Goal: Answer question/provide support: Share knowledge or assist other users

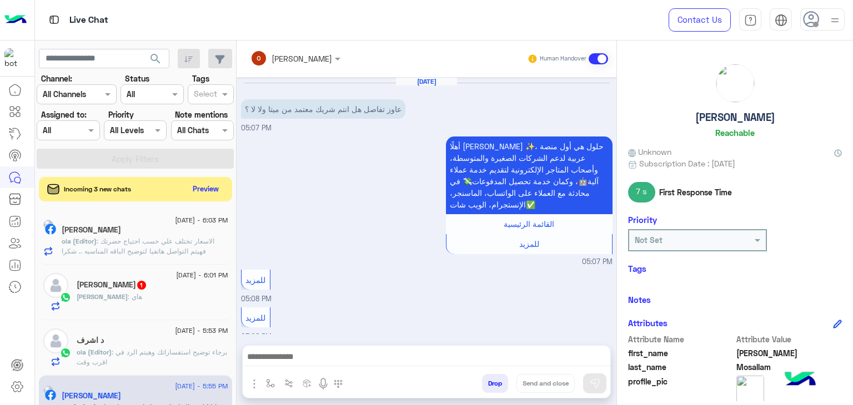
scroll to position [415, 0]
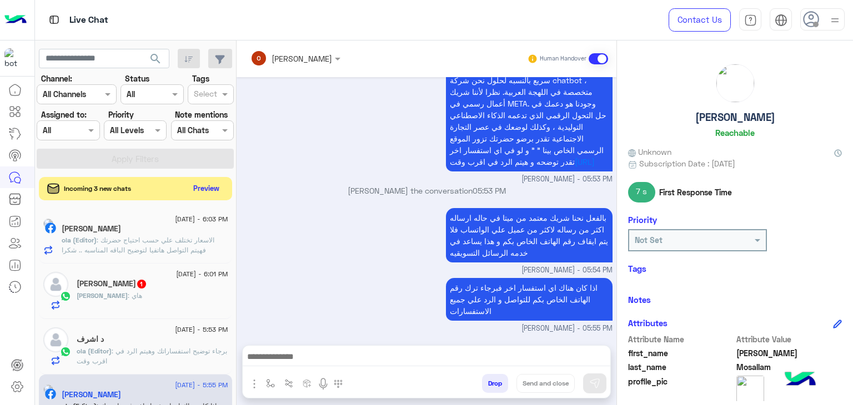
click at [210, 188] on button "Preview" at bounding box center [206, 188] width 34 height 15
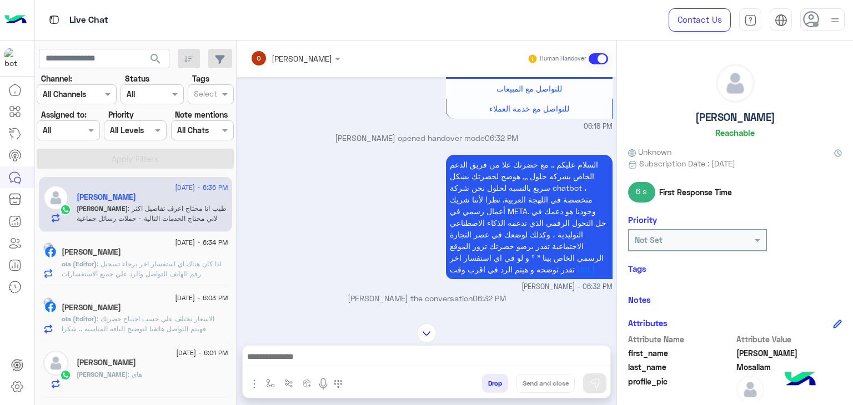
scroll to position [2442, 0]
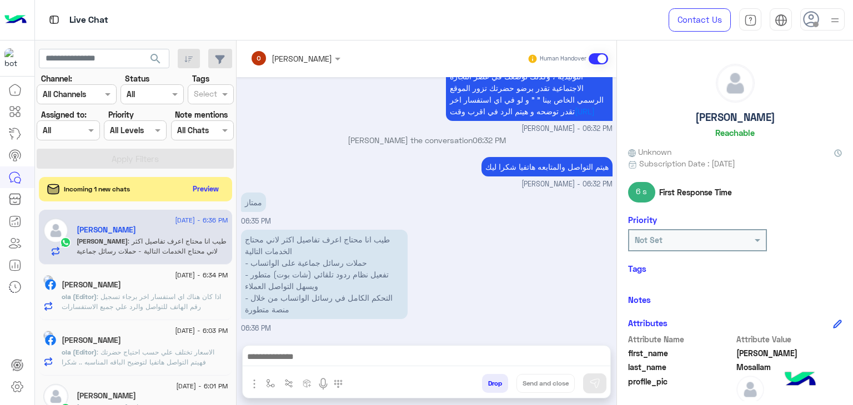
click at [133, 185] on div "Incoming 1 new chats" at bounding box center [90, 189] width 87 height 11
click at [121, 187] on span "Incoming 1 new chats" at bounding box center [97, 189] width 66 height 10
click at [207, 191] on button "Preview" at bounding box center [206, 188] width 34 height 15
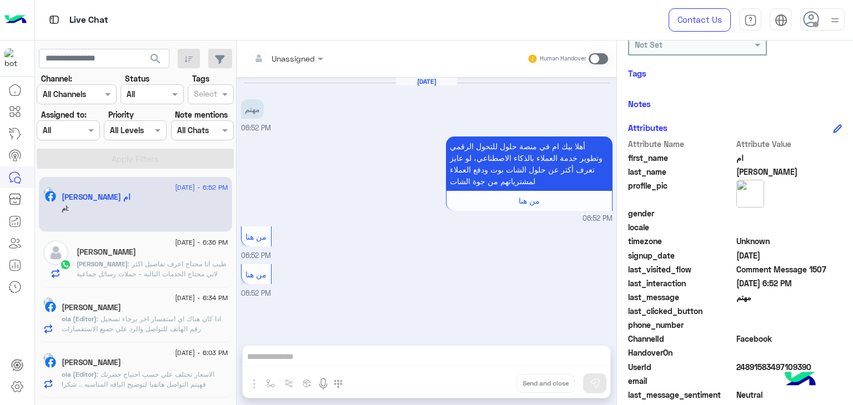
scroll to position [202, 0]
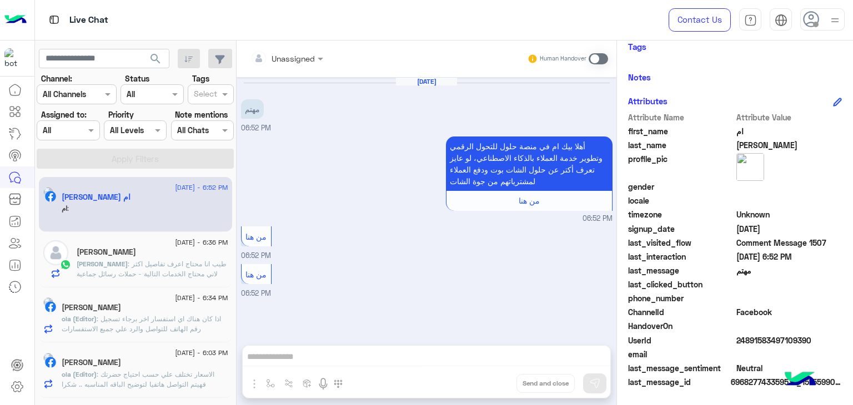
drag, startPoint x: 188, startPoint y: 204, endPoint x: 331, endPoint y: 121, distance: 165.4
click at [331, 121] on div "[DATE] مهتم 06:52 PM" at bounding box center [426, 105] width 371 height 57
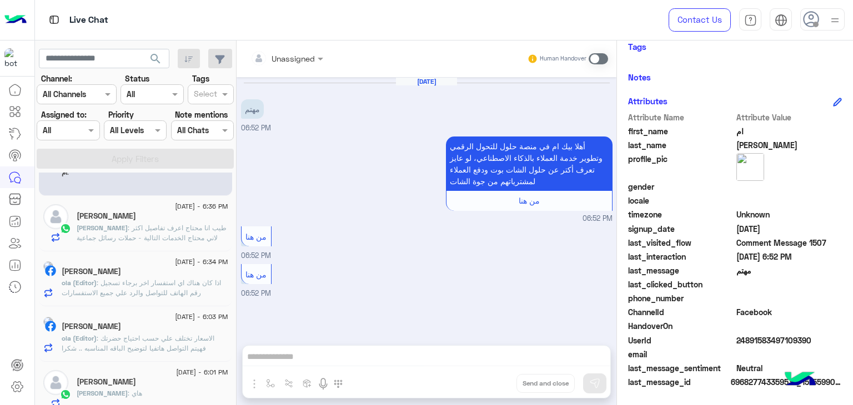
scroll to position [56, 0]
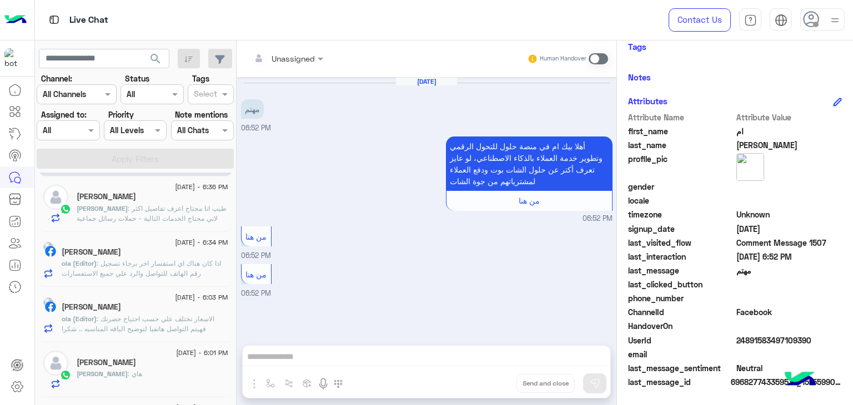
click at [105, 210] on span ": طيب انا محتاج اعرف تفاصيل اكثر لاني محتاج الخدمات التالية - حملات رسائل جماعي…" at bounding box center [152, 228] width 150 height 48
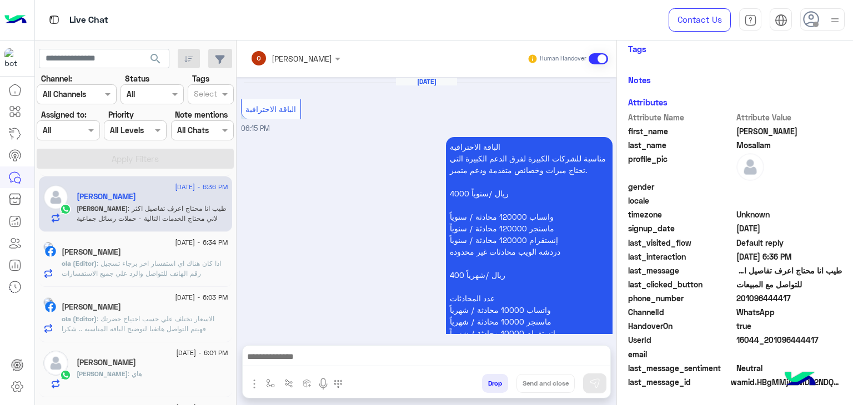
scroll to position [1493, 0]
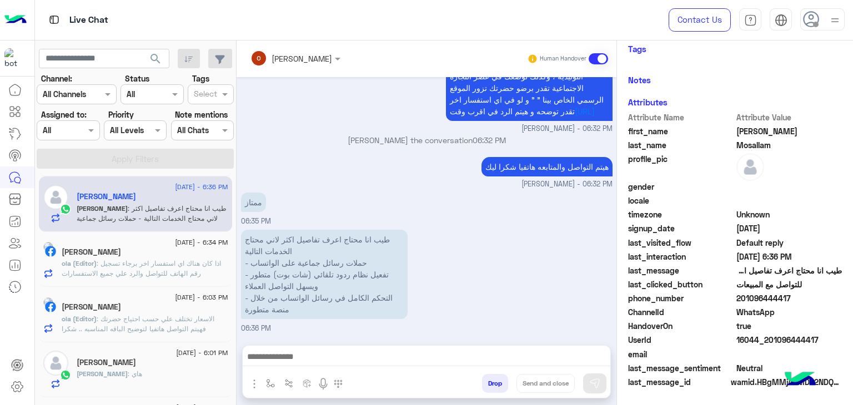
click at [150, 255] on div "[PERSON_NAME]" at bounding box center [145, 254] width 167 height 12
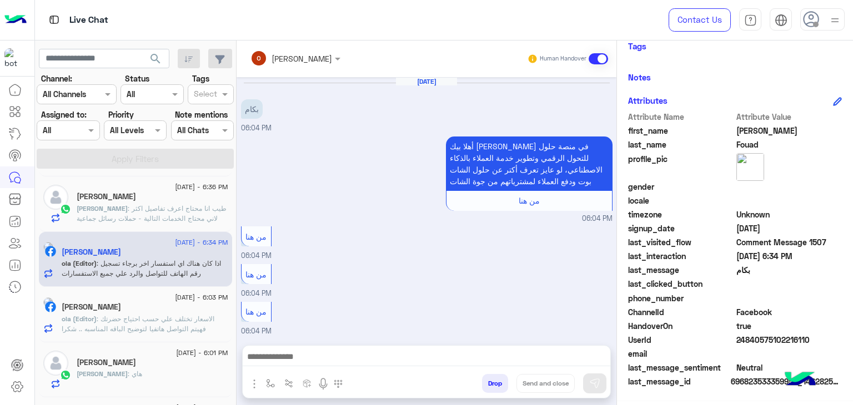
scroll to position [241, 0]
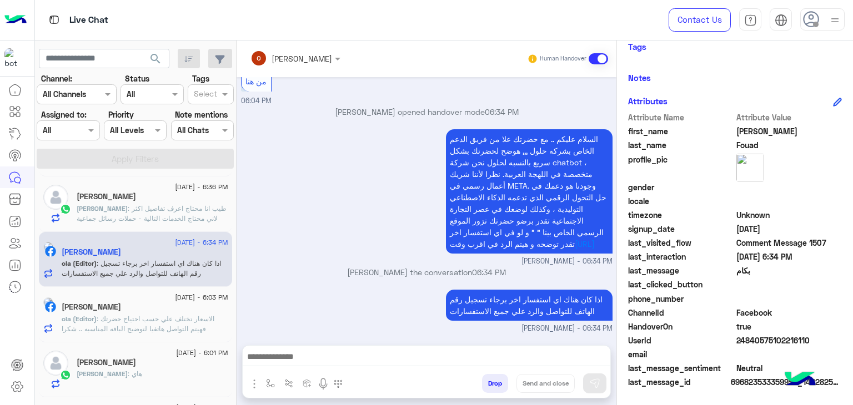
click at [161, 306] on div "[PERSON_NAME]" at bounding box center [145, 309] width 167 height 12
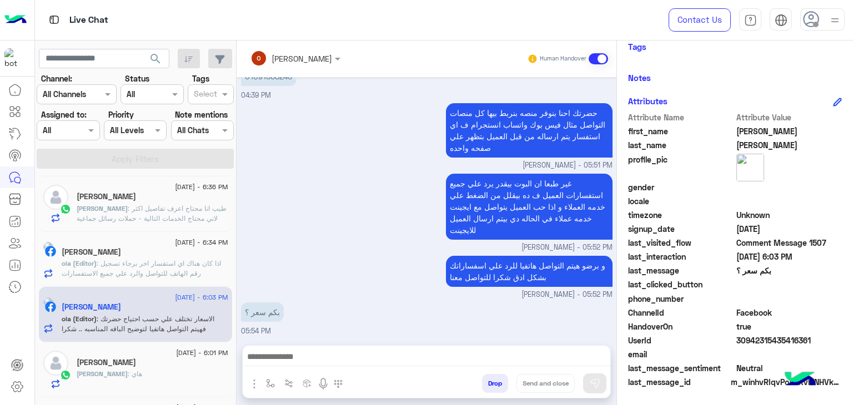
scroll to position [671, 0]
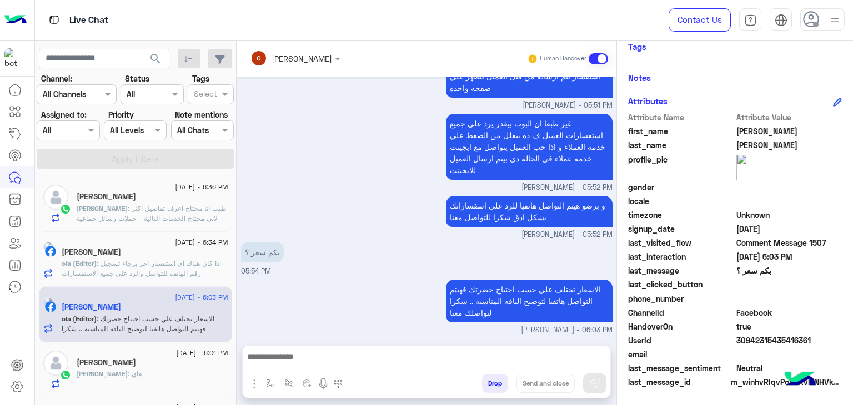
click at [160, 204] on span ": طيب انا محتاج اعرف تفاصيل اكثر لاني محتاج الخدمات التالية - حملات رسائل جماعي…" at bounding box center [152, 228] width 150 height 48
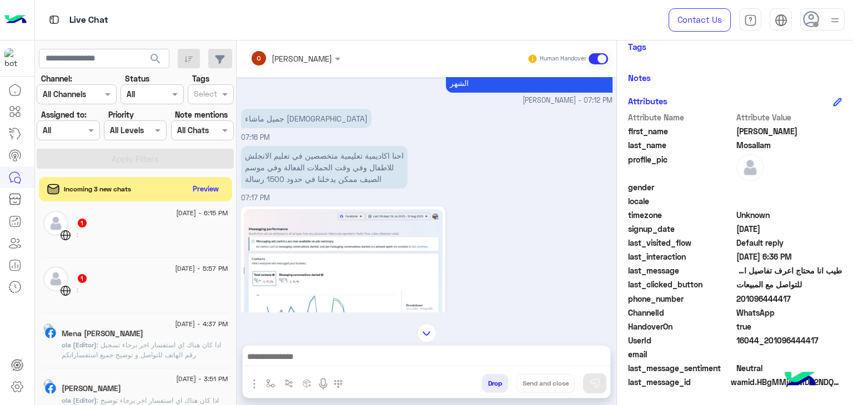
scroll to position [2212, 0]
